Goal: Information Seeking & Learning: Learn about a topic

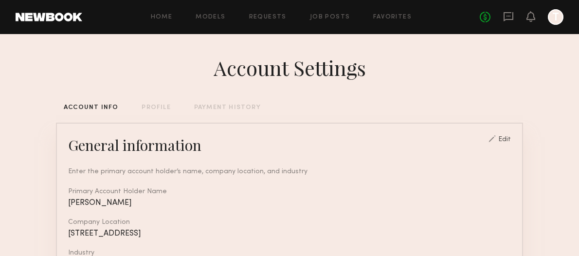
click at [23, 8] on header "Home Models Requests Job Posts Favorites Sign Out No fees up to $5,000 T" at bounding box center [289, 17] width 579 height 34
click at [39, 18] on link at bounding box center [49, 17] width 67 height 9
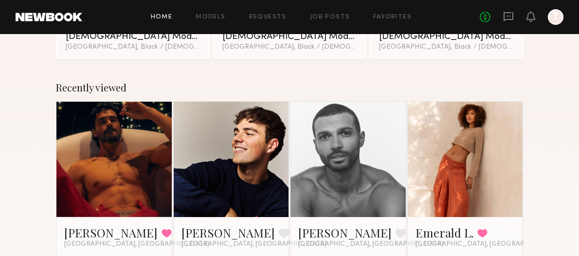
scroll to position [118, 0]
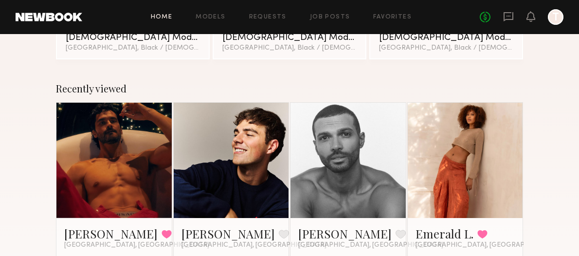
click at [132, 141] on link at bounding box center [114, 160] width 53 height 115
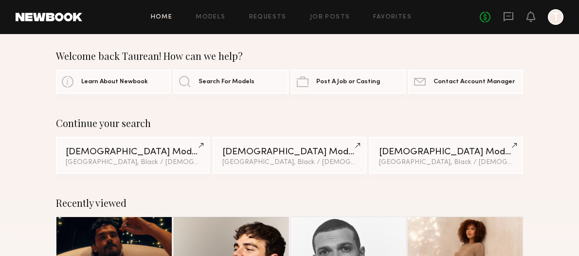
scroll to position [0, 0]
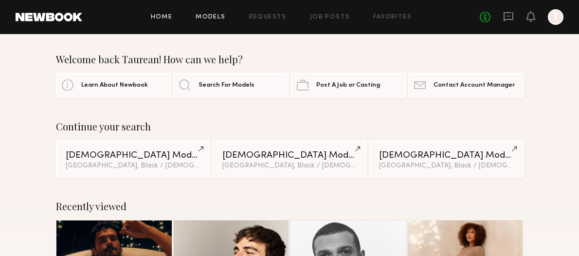
click at [201, 15] on link "Models" at bounding box center [210, 17] width 30 height 6
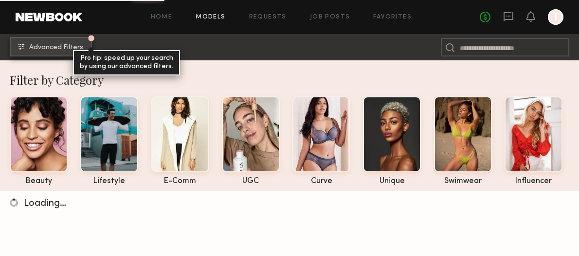
click at [62, 45] on span "Advanced Filters" at bounding box center [56, 47] width 54 height 7
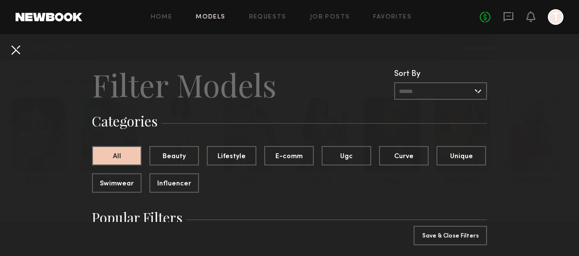
click at [17, 52] on button at bounding box center [16, 50] width 16 height 16
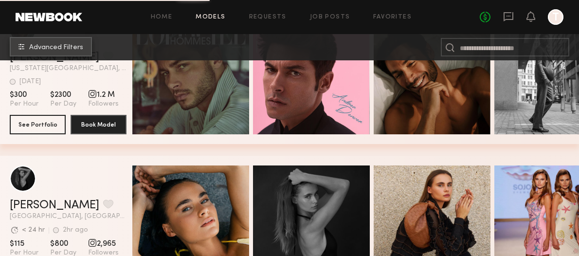
scroll to position [1548, 0]
